Goal: Information Seeking & Learning: Learn about a topic

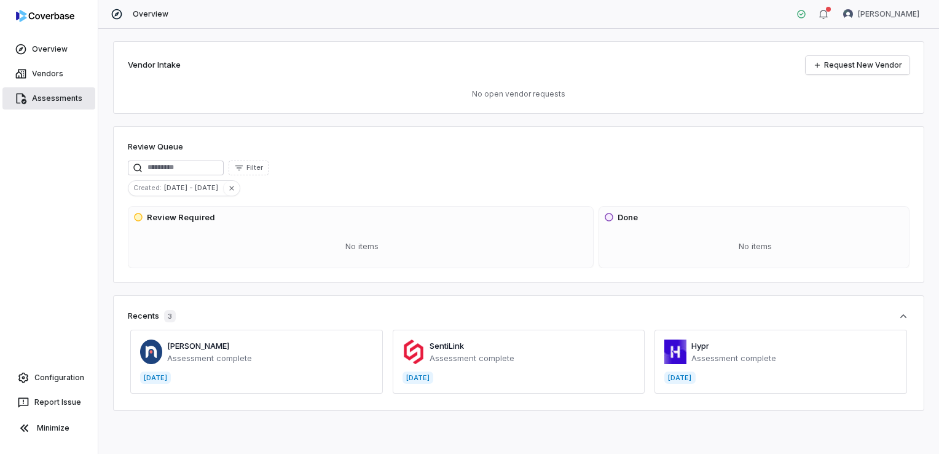
click at [59, 104] on link "Assessments" at bounding box center [48, 98] width 93 height 22
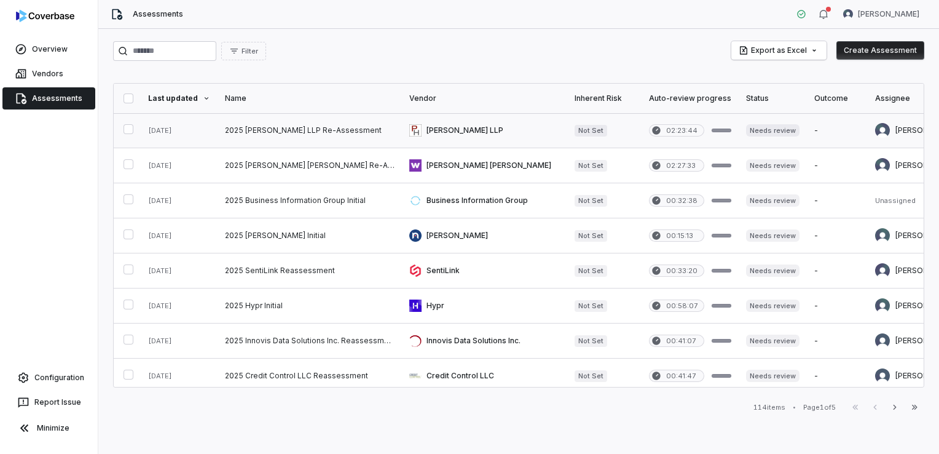
click at [328, 122] on link at bounding box center [310, 130] width 184 height 34
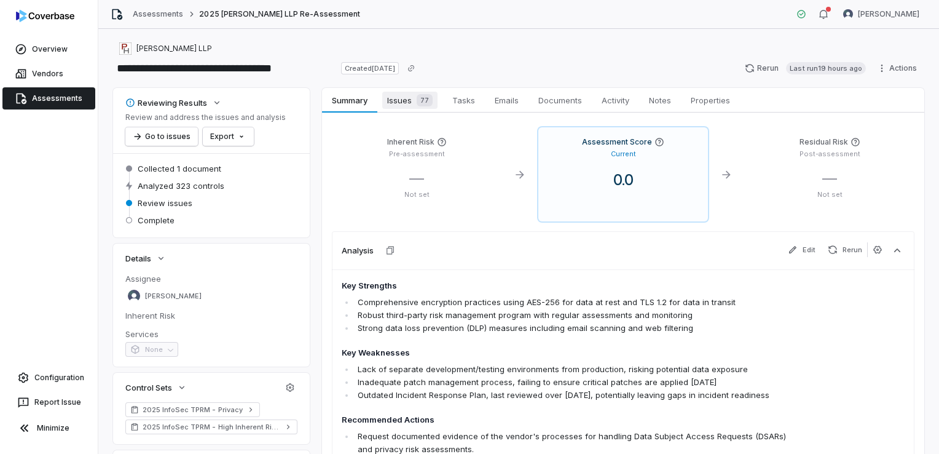
click at [401, 107] on span "Issues 77" at bounding box center [409, 100] width 55 height 17
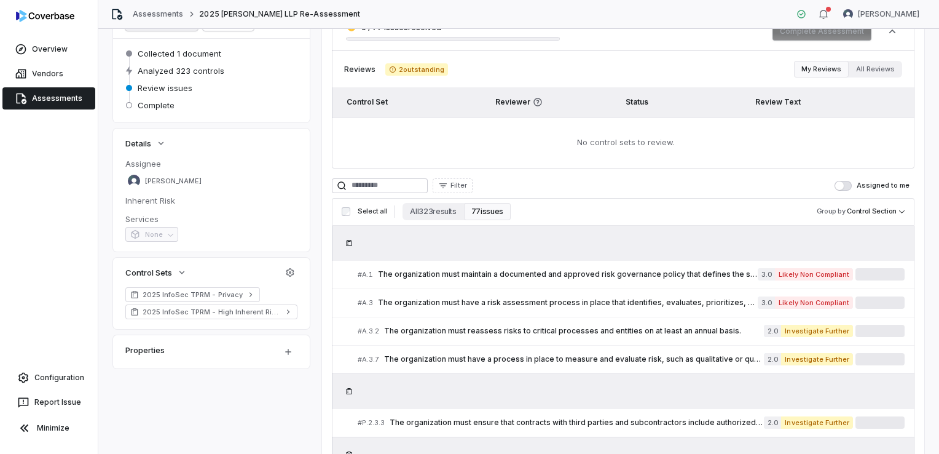
scroll to position [123, 0]
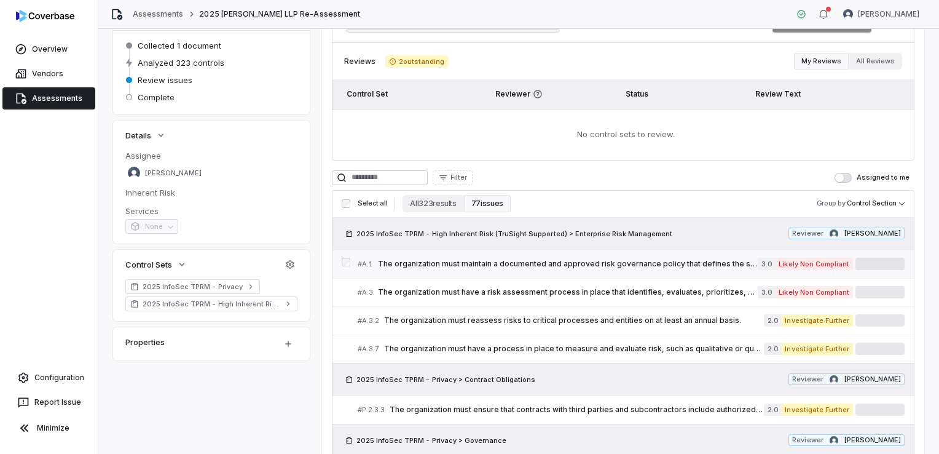
click at [651, 263] on span "The organization must maintain a documented and approved risk governance policy…" at bounding box center [568, 264] width 380 height 10
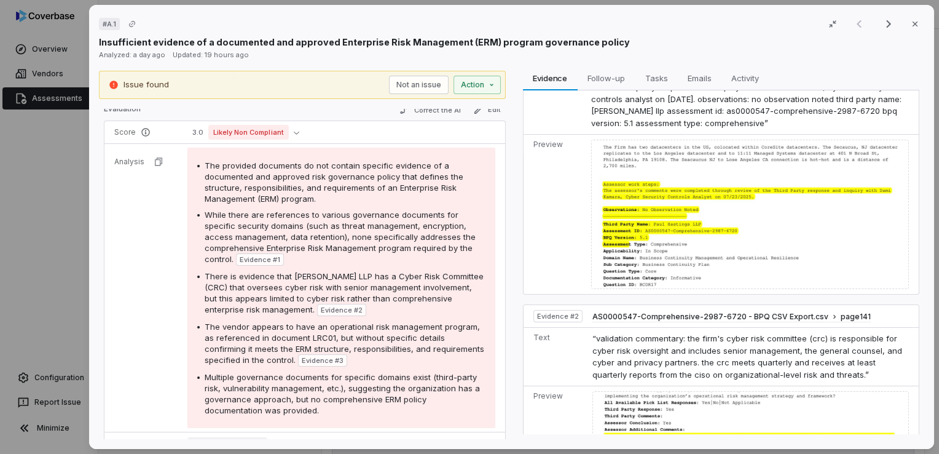
scroll to position [123, 0]
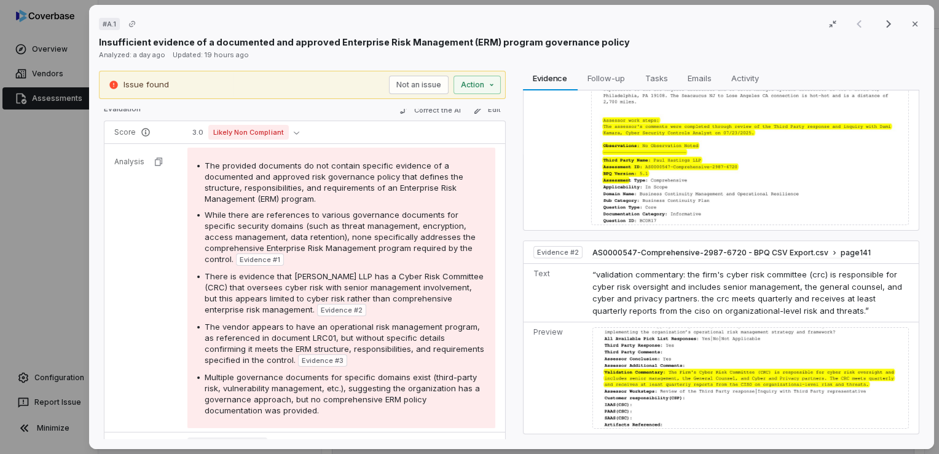
click at [157, 193] on tr "Analysis The provided documents do not contain specific evidence of a documente…" at bounding box center [304, 288] width 401 height 288
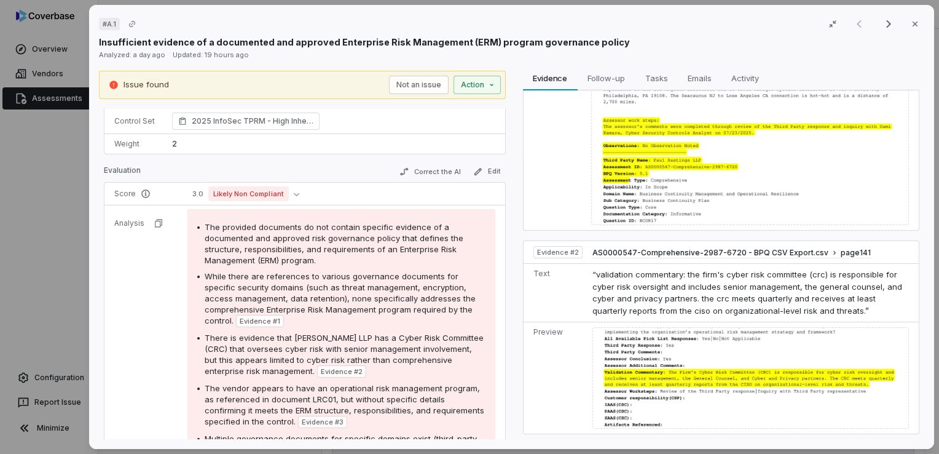
scroll to position [184, 0]
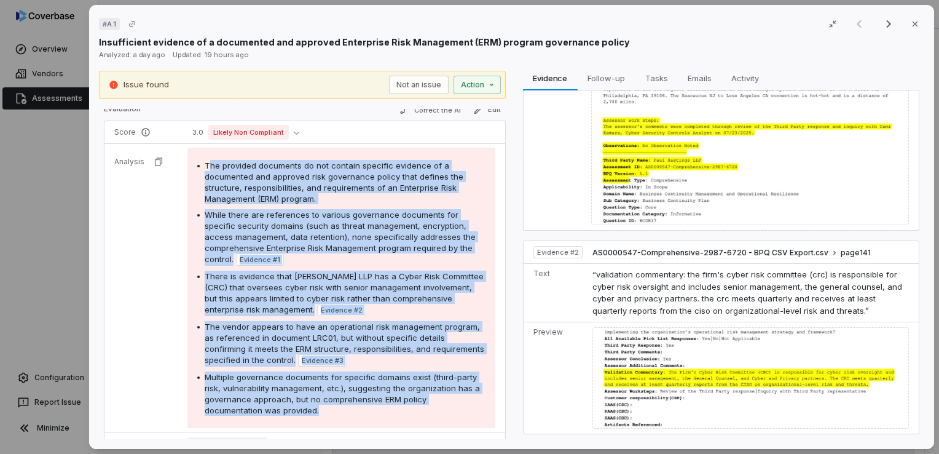
drag, startPoint x: 356, startPoint y: 409, endPoint x: 206, endPoint y: 168, distance: 284.6
click at [206, 168] on div "The provided documents do not contain specific evidence of a documented and app…" at bounding box center [341, 288] width 288 height 256
click at [487, 197] on td "The provided documents do not contain specific evidence of a documented and app…" at bounding box center [342, 288] width 325 height 288
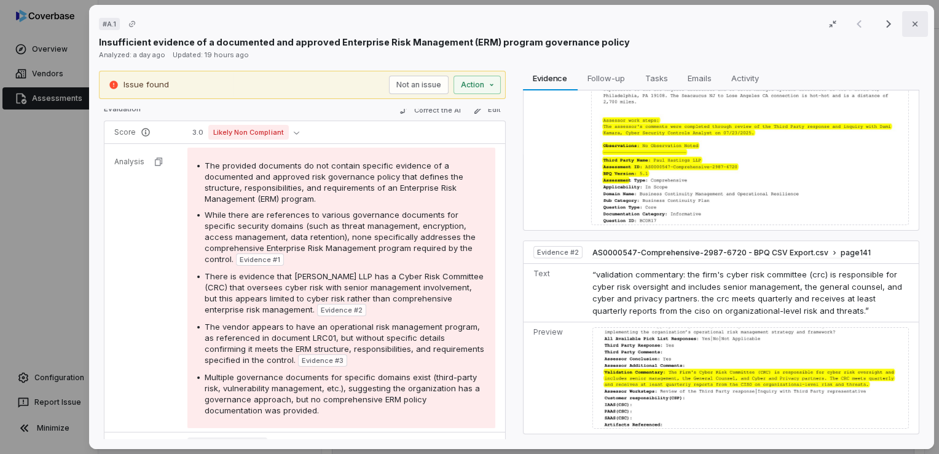
click at [902, 23] on button "Close" at bounding box center [915, 24] width 26 height 26
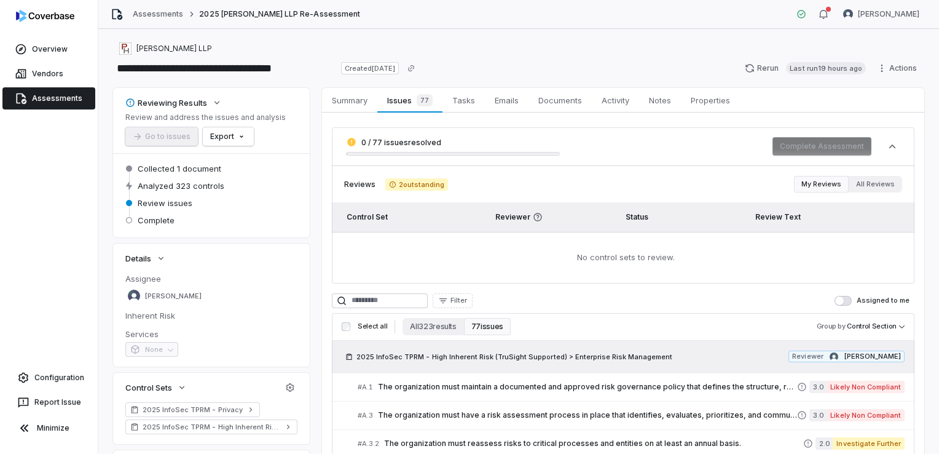
click at [66, 104] on link "Assessments" at bounding box center [48, 98] width 93 height 22
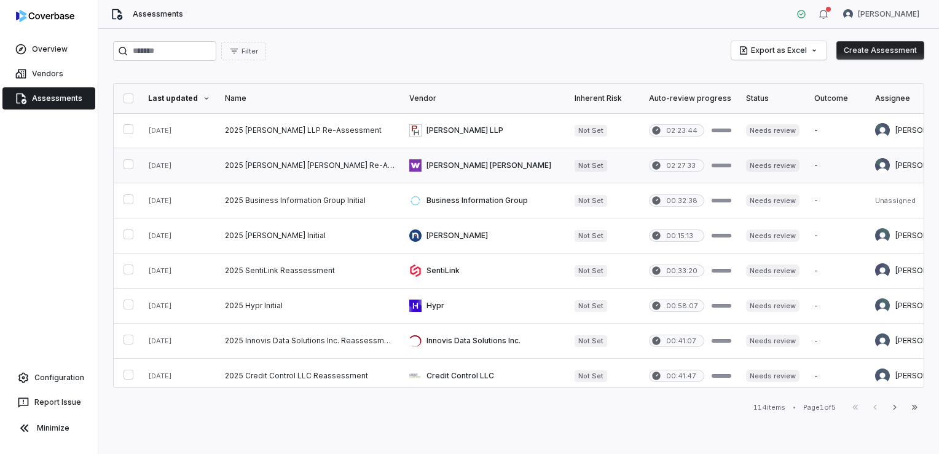
click at [322, 158] on link at bounding box center [310, 165] width 184 height 34
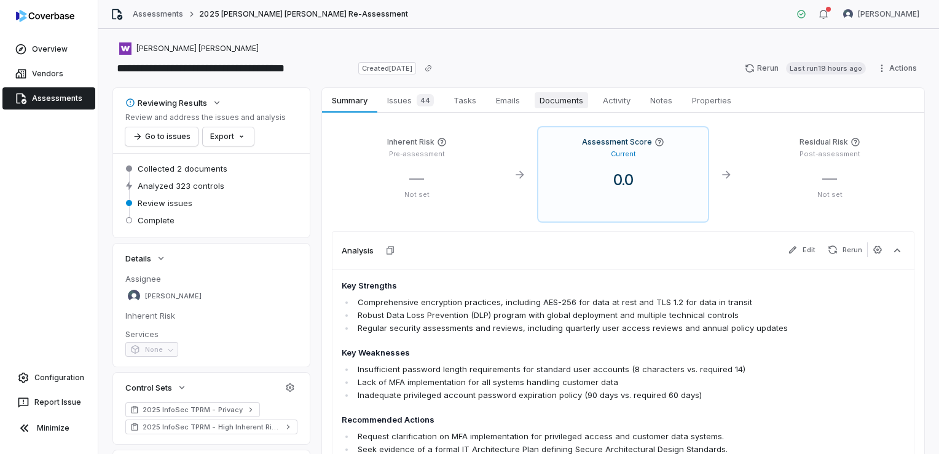
click at [564, 97] on span "Documents" at bounding box center [561, 100] width 53 height 16
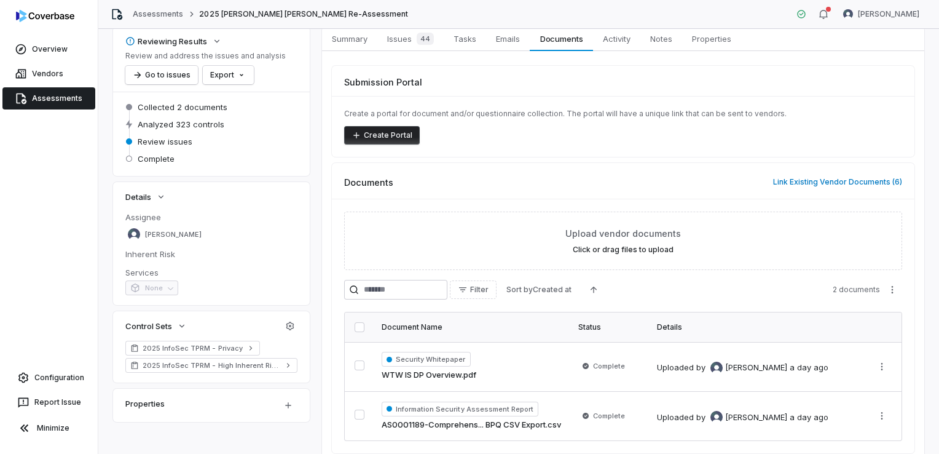
scroll to position [113, 0]
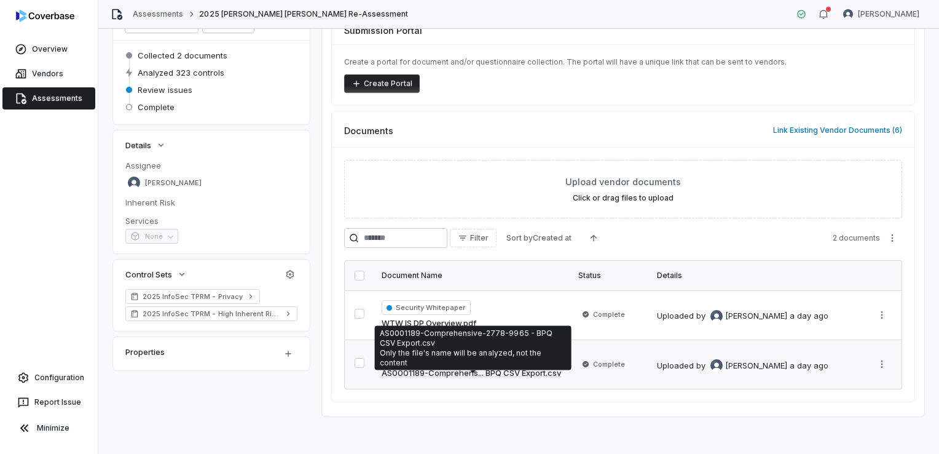
click at [533, 371] on link "AS0001189-Comprehens... BPQ CSV Export.csv" at bounding box center [471, 373] width 179 height 12
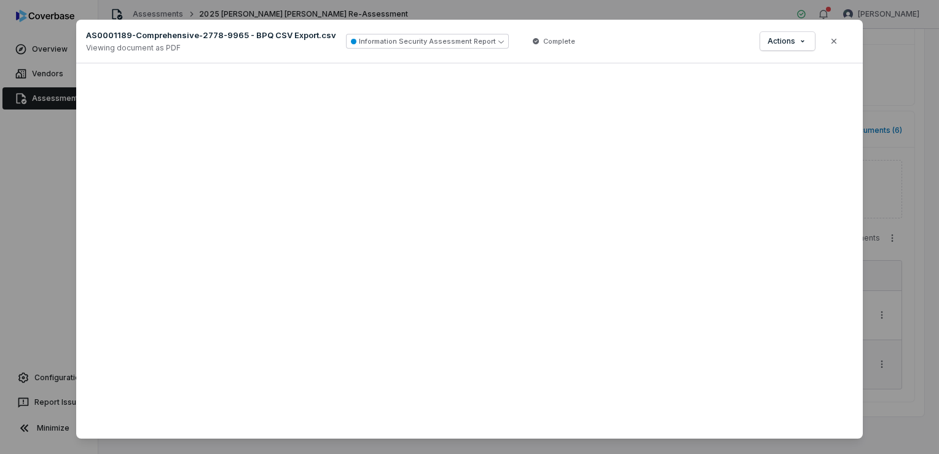
click at [698, 9] on div "Document Preview AS0001189-Comprehensive-2778-9965 - BPQ CSV Export.csv Viewing…" at bounding box center [469, 227] width 939 height 454
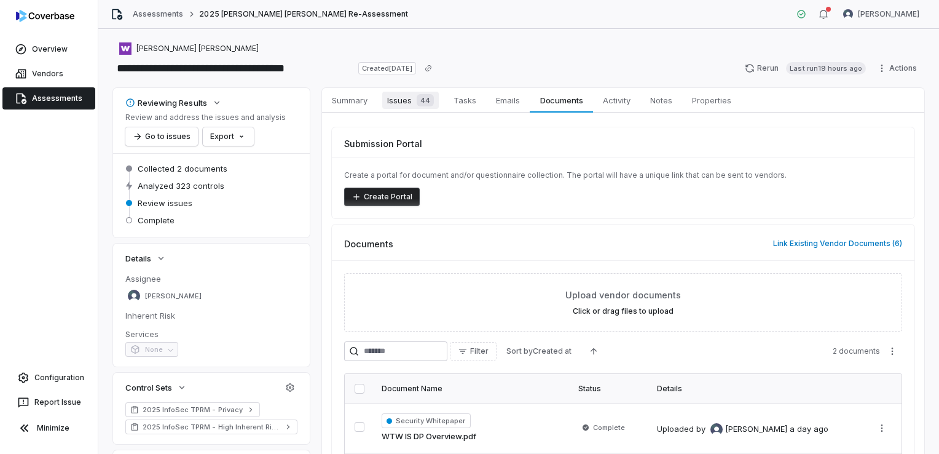
click at [408, 107] on span "Issues 44" at bounding box center [410, 100] width 57 height 17
